Goal: Information Seeking & Learning: Learn about a topic

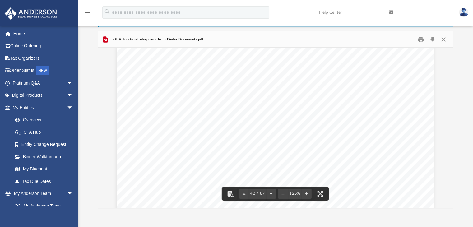
scroll to position [17250, 0]
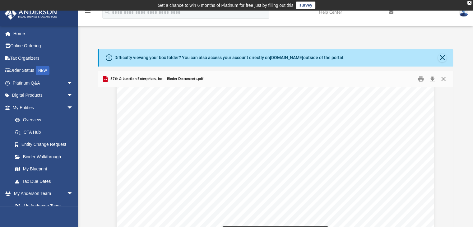
scroll to position [21054, 0]
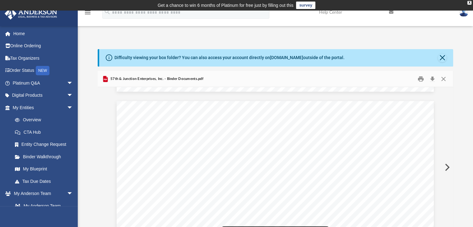
click at [142, 121] on div "Lease Agreement Section 1.02 Term This Lease shall be effective as of this [DAT…" at bounding box center [275, 57] width 317 height 410
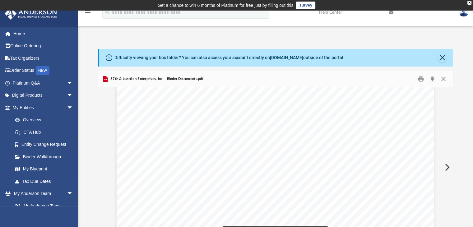
click at [384, 151] on div "Acceptance of Appointment as Director For 57th & Junction Enterprises, Inc. A […" at bounding box center [275, 216] width 317 height 410
